Goal: Find specific fact: Find specific fact

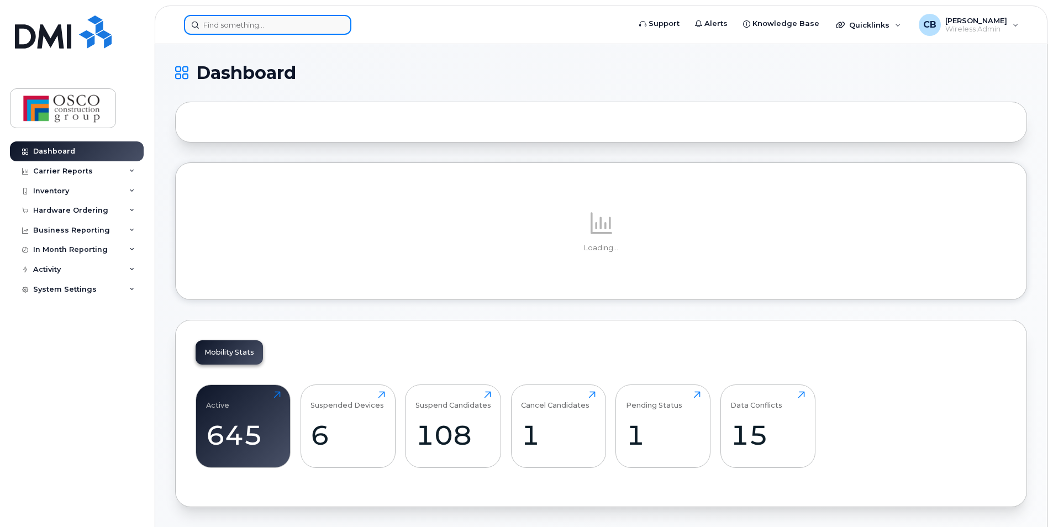
click at [276, 27] on input at bounding box center [267, 25] width 167 height 20
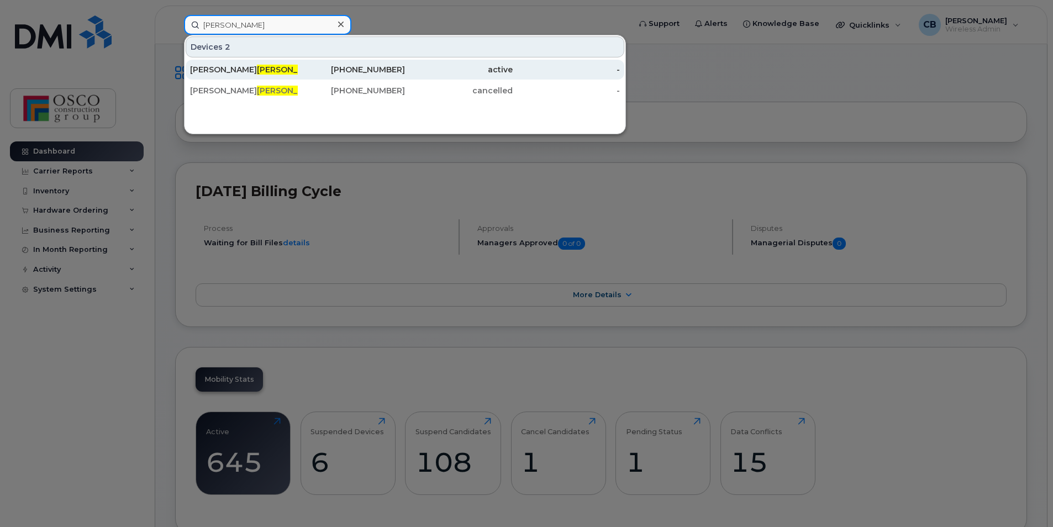
type input "[PERSON_NAME]"
click at [369, 68] on div "[PHONE_NUMBER]" at bounding box center [352, 69] width 108 height 11
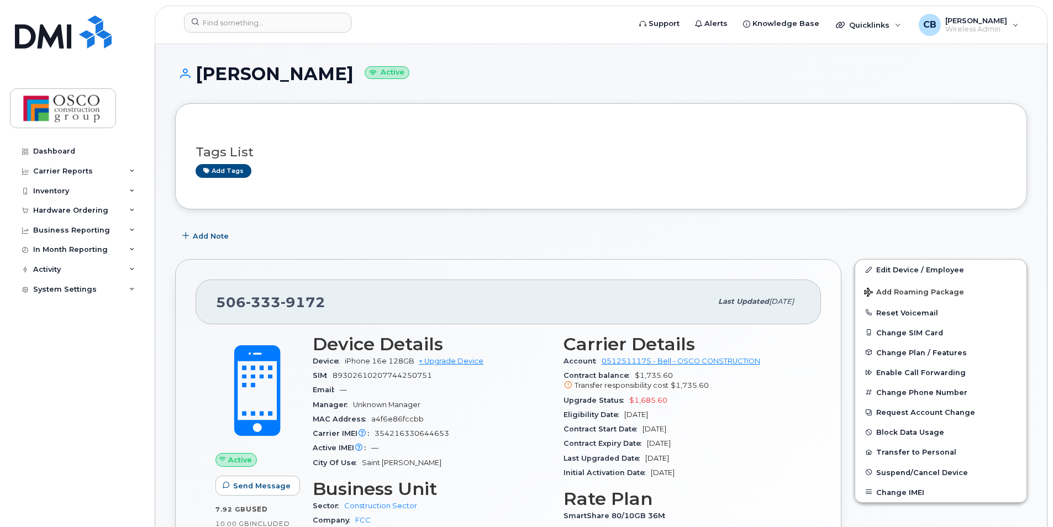
click at [333, 379] on span "SIM" at bounding box center [323, 375] width 20 height 8
drag, startPoint x: 334, startPoint y: 375, endPoint x: 434, endPoint y: 374, distance: 99.5
click at [434, 374] on div "SIM 89302610207744250751" at bounding box center [432, 376] width 238 height 14
drag, startPoint x: 434, startPoint y: 374, endPoint x: 418, endPoint y: 376, distance: 16.3
copy span "89302610207744250751"
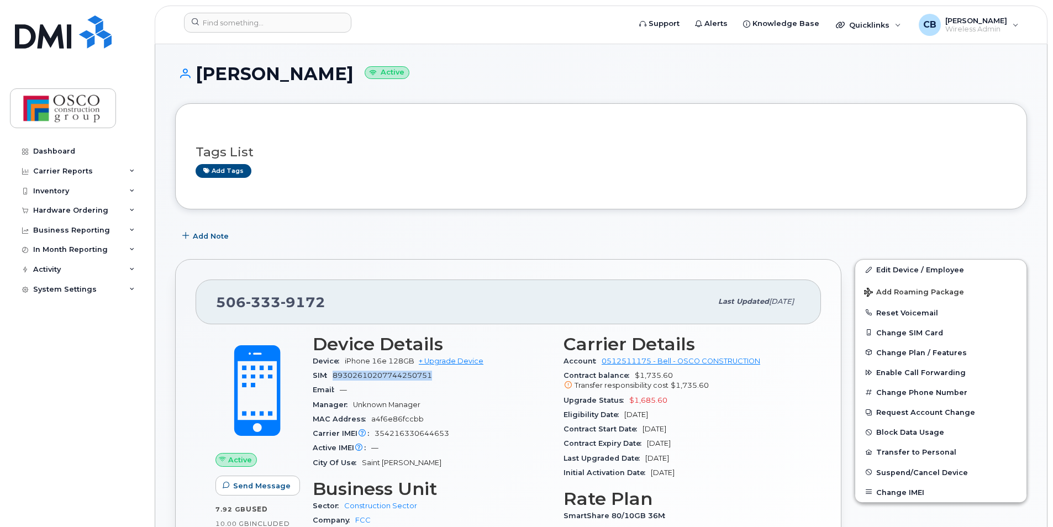
copy span "89302610207744250751"
